Goal: Use online tool/utility

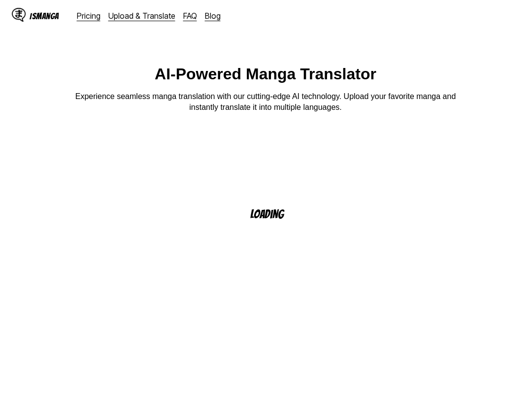
scroll to position [10, 0]
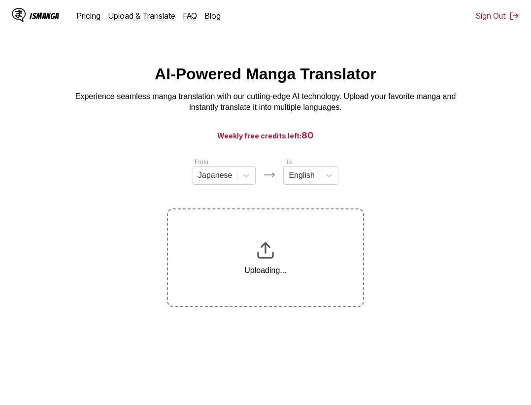
click at [278, 364] on main "AI-Powered Manga Translator Experience seamless manga translation with our cutt…" at bounding box center [265, 247] width 531 height 364
click at [317, 355] on main "AI-Powered Manga Translator Experience seamless manga translation with our cutt…" at bounding box center [265, 247] width 531 height 364
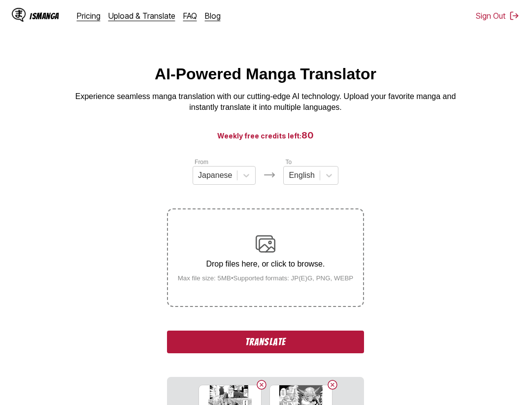
click at [301, 347] on button "Translate" at bounding box center [265, 341] width 197 height 23
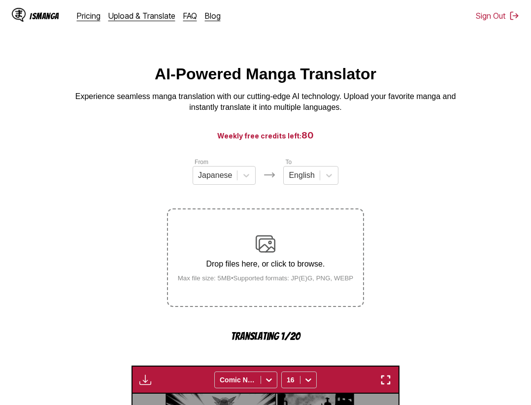
scroll to position [306, 0]
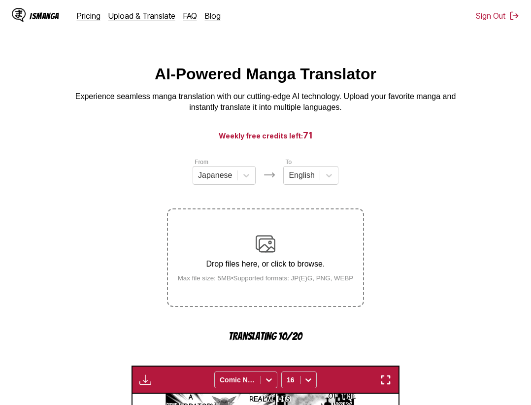
scroll to position [306, 0]
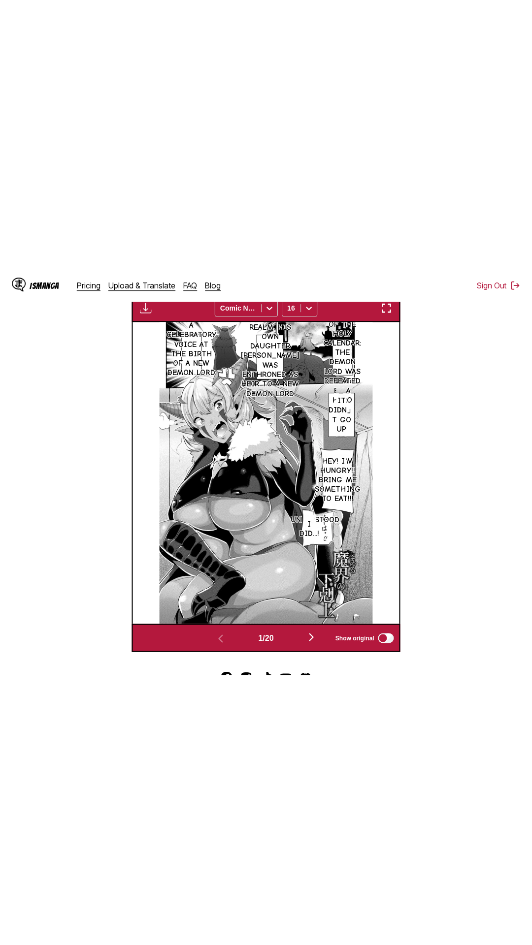
scroll to position [55, 0]
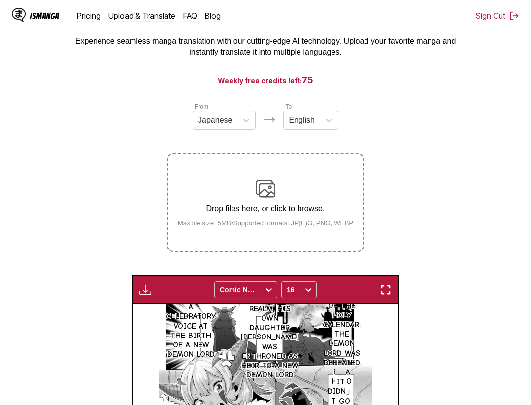
click at [389, 283] on div "Download Panel Download All Comic Neue 16" at bounding box center [265, 289] width 268 height 28
click at [389, 285] on img "button" at bounding box center [386, 290] width 12 height 12
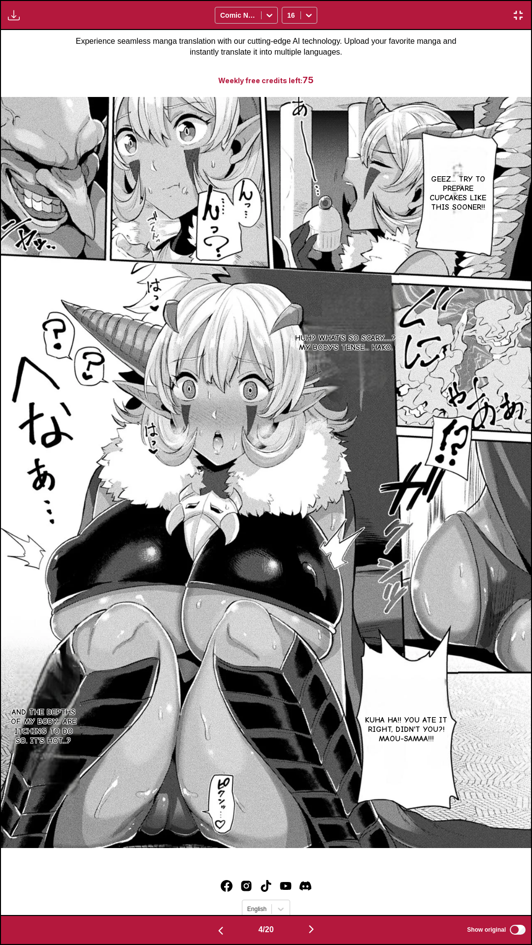
scroll to position [0, 1590]
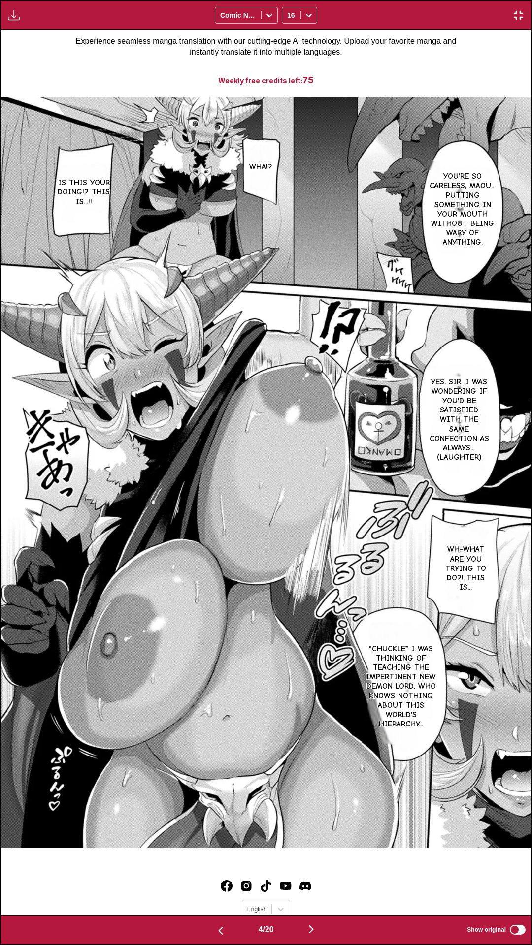
click at [509, 9] on button "button" at bounding box center [518, 15] width 18 height 13
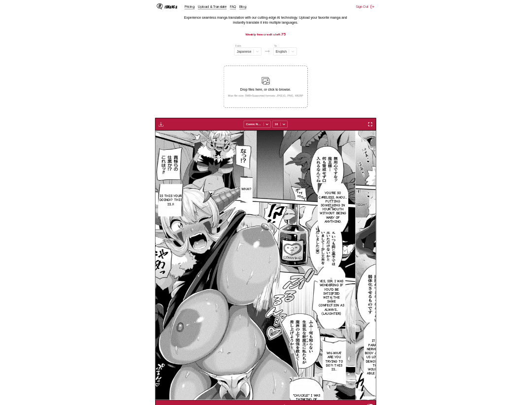
scroll to position [0, 798]
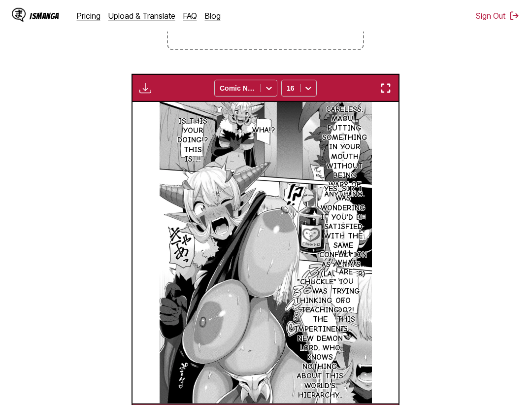
click at [386, 93] on img "button" at bounding box center [386, 88] width 12 height 12
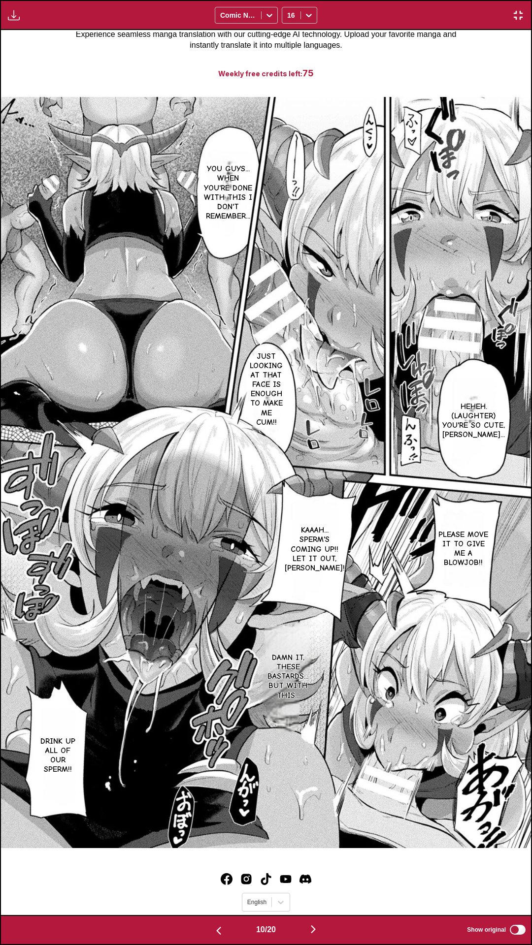
scroll to position [0, 4769]
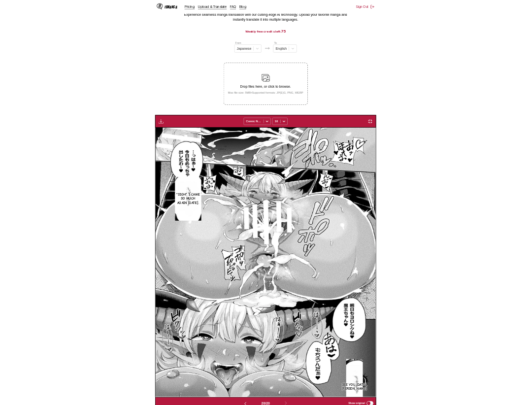
scroll to position [0, 5057]
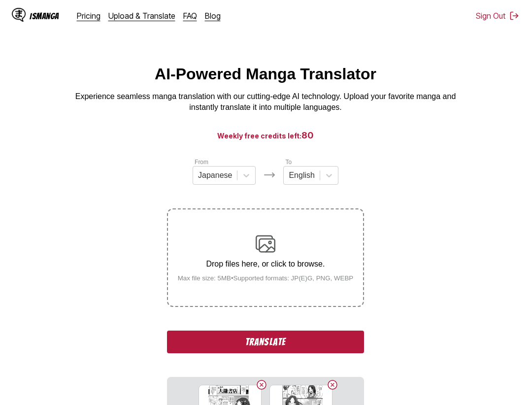
click at [301, 343] on button "Translate" at bounding box center [265, 341] width 197 height 23
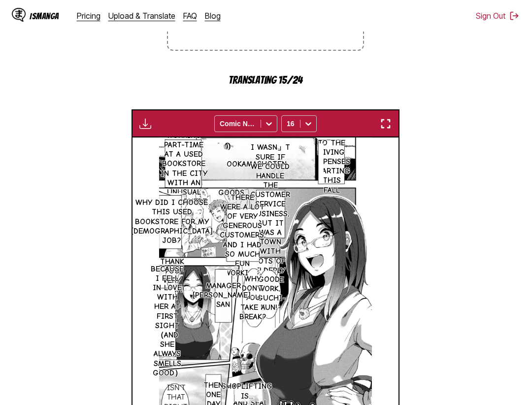
scroll to position [206, 0]
